Goal: Information Seeking & Learning: Learn about a topic

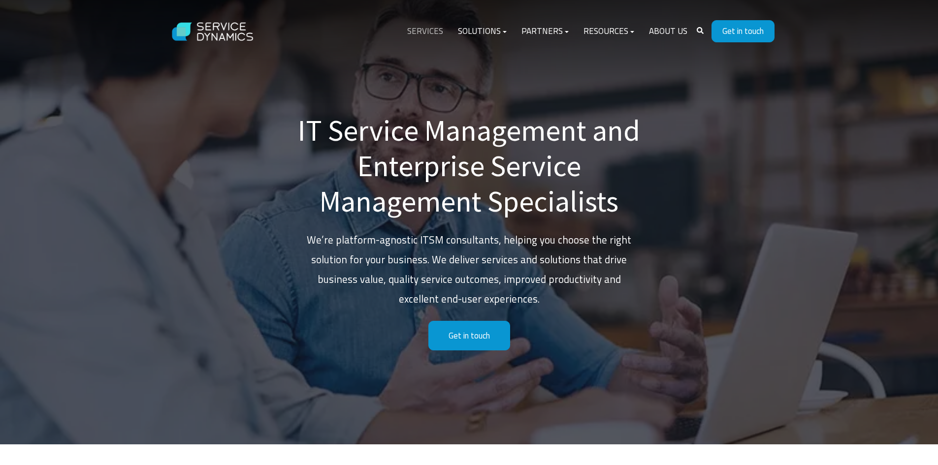
click at [417, 25] on link "Services" at bounding box center [425, 32] width 51 height 24
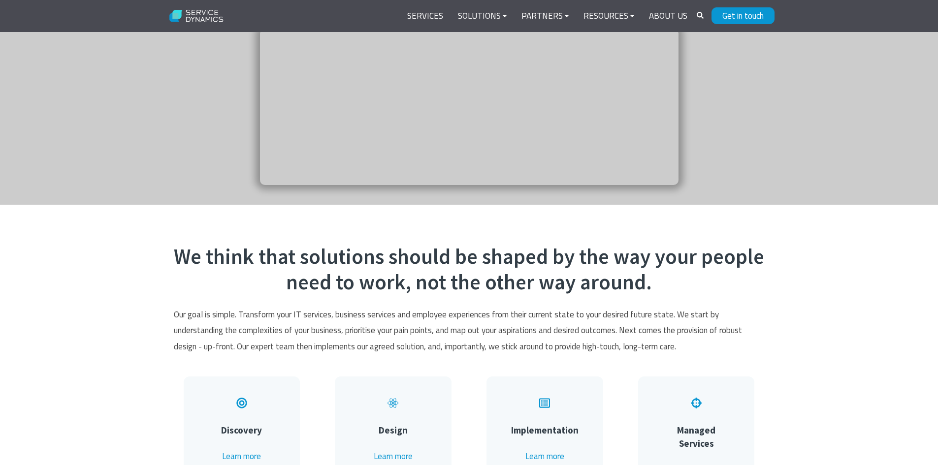
scroll to position [99, 0]
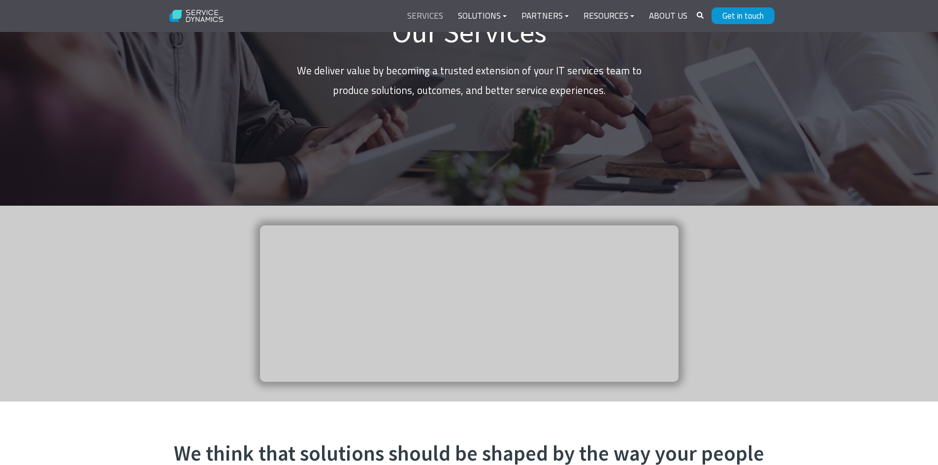
drag, startPoint x: 424, startPoint y: 13, endPoint x: 431, endPoint y: 13, distance: 7.9
click at [424, 13] on link "Services" at bounding box center [425, 16] width 51 height 24
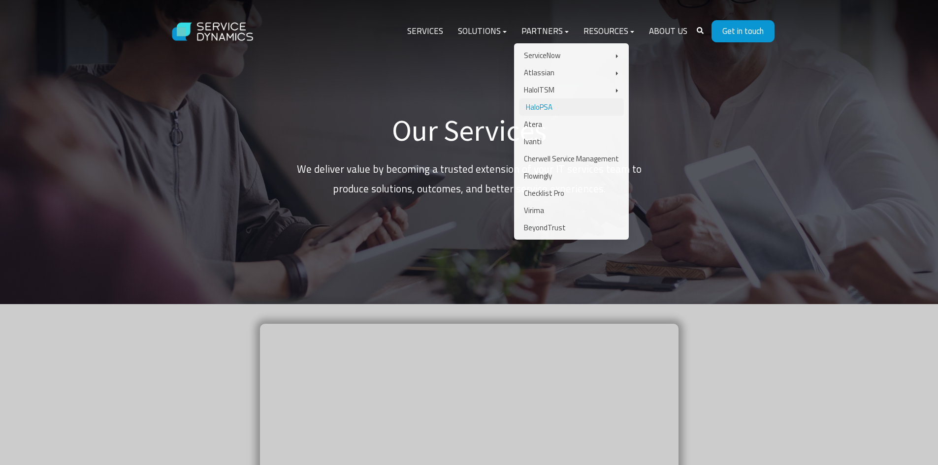
click at [550, 110] on link "HaloPSA" at bounding box center [571, 107] width 105 height 17
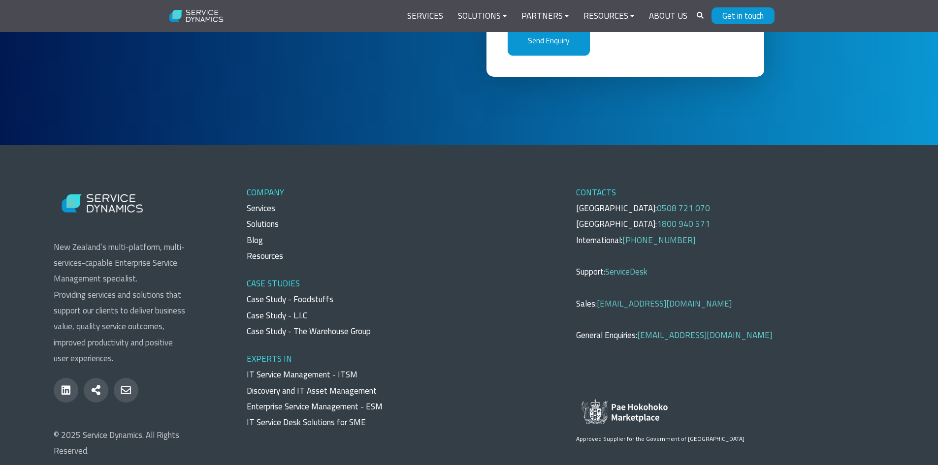
scroll to position [2911, 0]
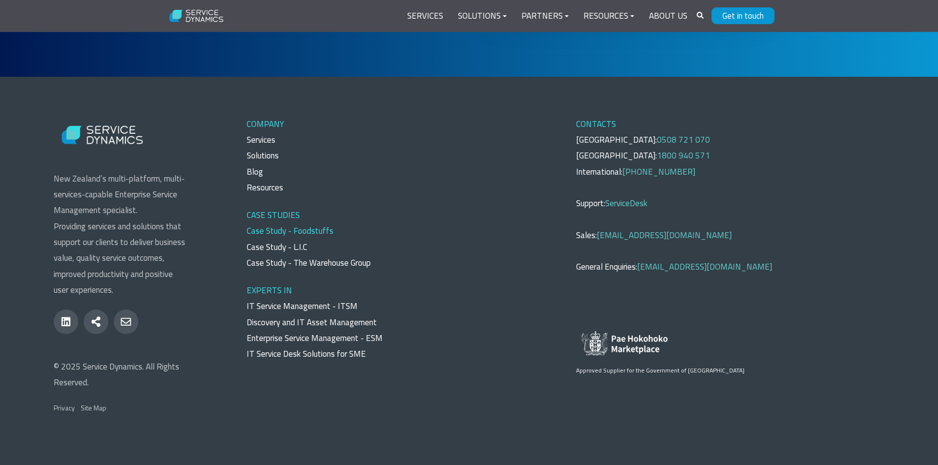
click at [294, 228] on link "Case Study - Foodstuffs" at bounding box center [290, 231] width 87 height 13
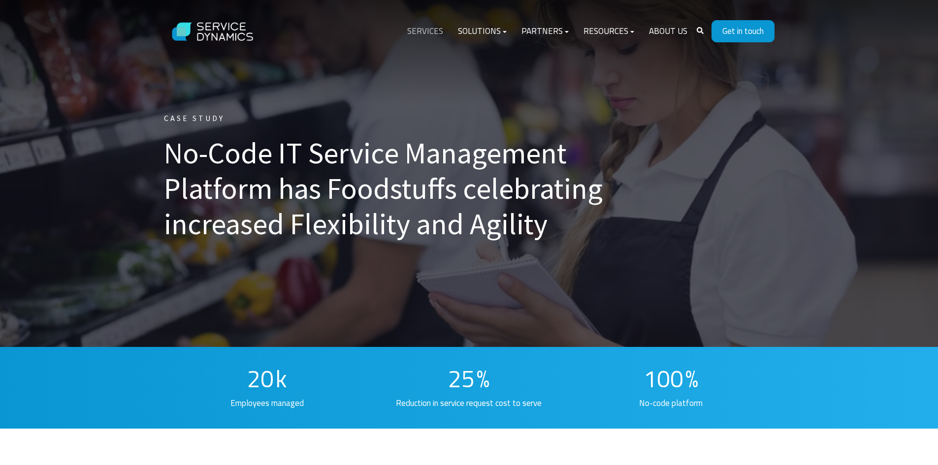
click at [437, 29] on link "Services" at bounding box center [425, 32] width 51 height 24
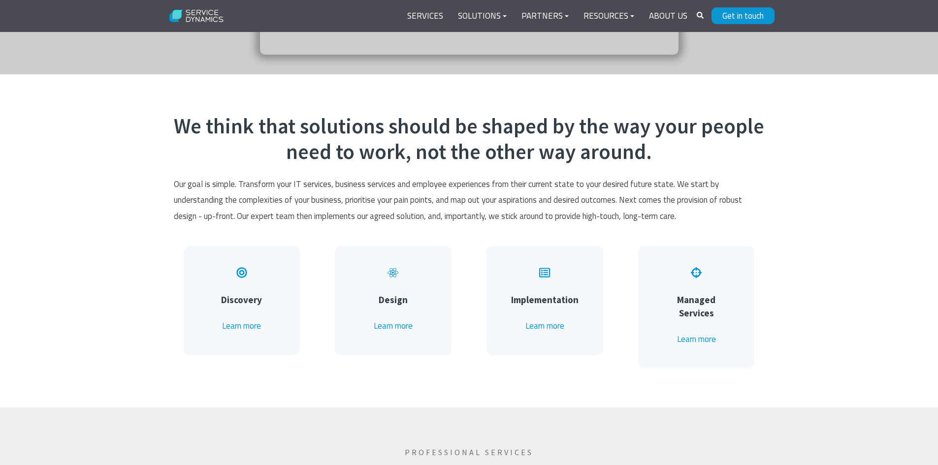
scroll to position [443, 0]
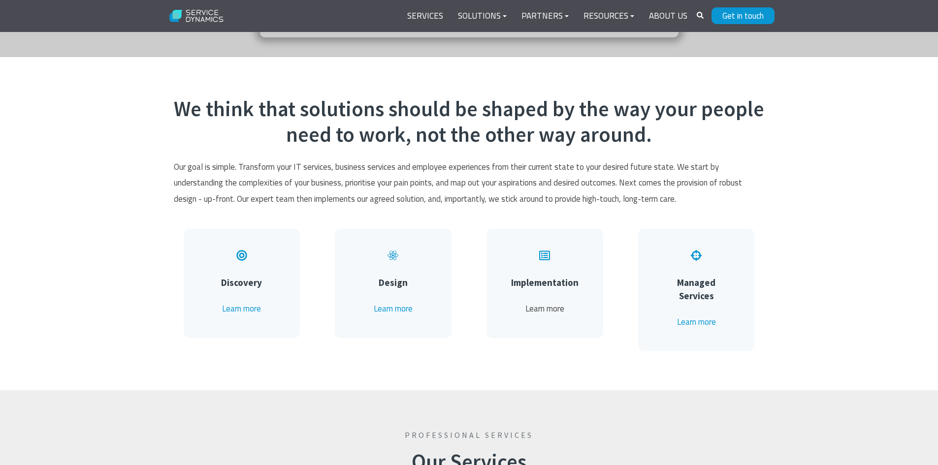
click at [538, 305] on link "Learn more" at bounding box center [545, 308] width 39 height 13
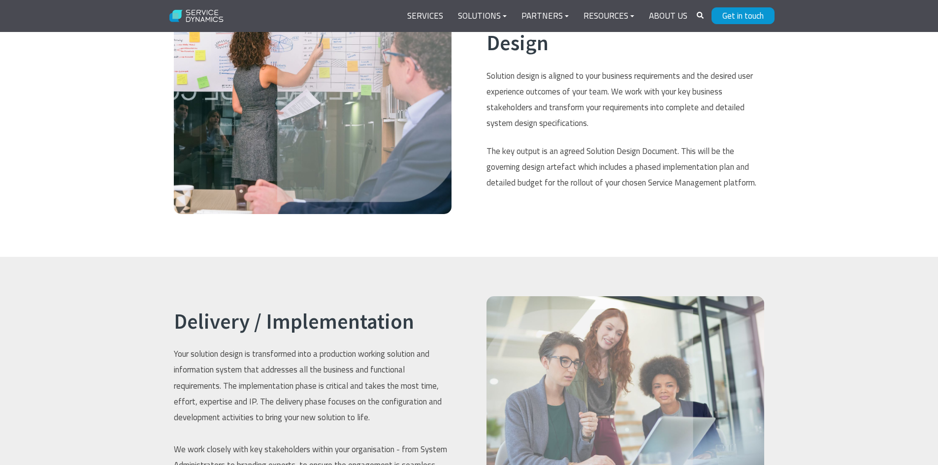
scroll to position [1308, 0]
